Goal: Task Accomplishment & Management: Complete application form

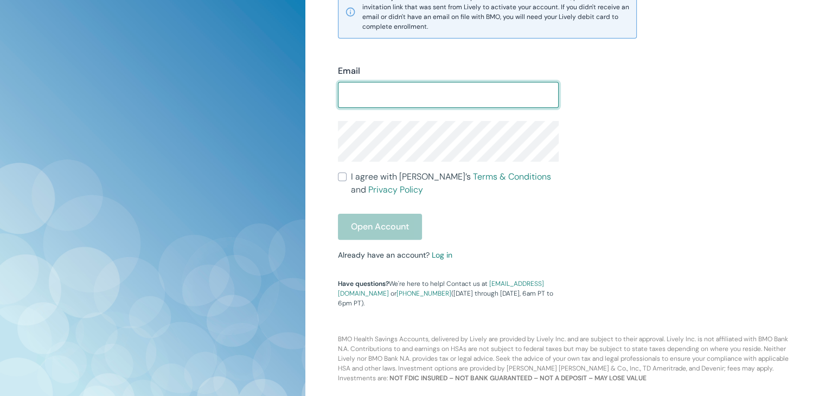
drag, startPoint x: 0, startPoint y: 0, endPoint x: 534, endPoint y: 93, distance: 541.9
click at [534, 93] on input "Email" at bounding box center [448, 95] width 221 height 22
type input "t"
type input "Tamara_Woodrow@yahoo.com"
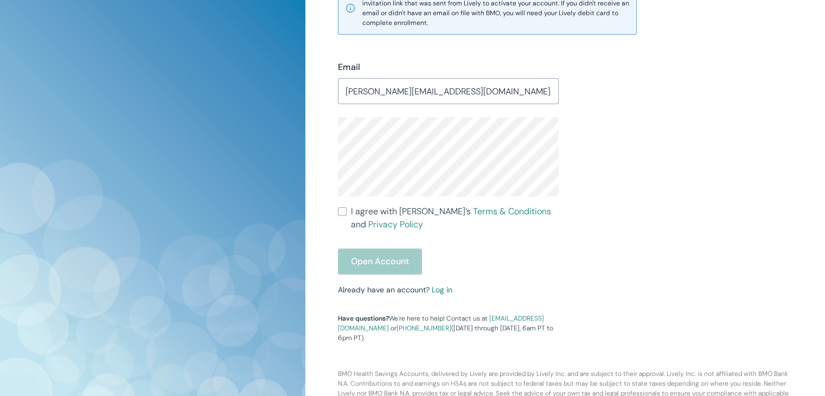
click at [343, 210] on input "I agree with Lively’s Terms & Conditions and Privacy Policy" at bounding box center [342, 211] width 9 height 9
checkbox input "true"
click at [379, 252] on button "Open Account" at bounding box center [380, 262] width 84 height 26
